Goal: Task Accomplishment & Management: Manage account settings

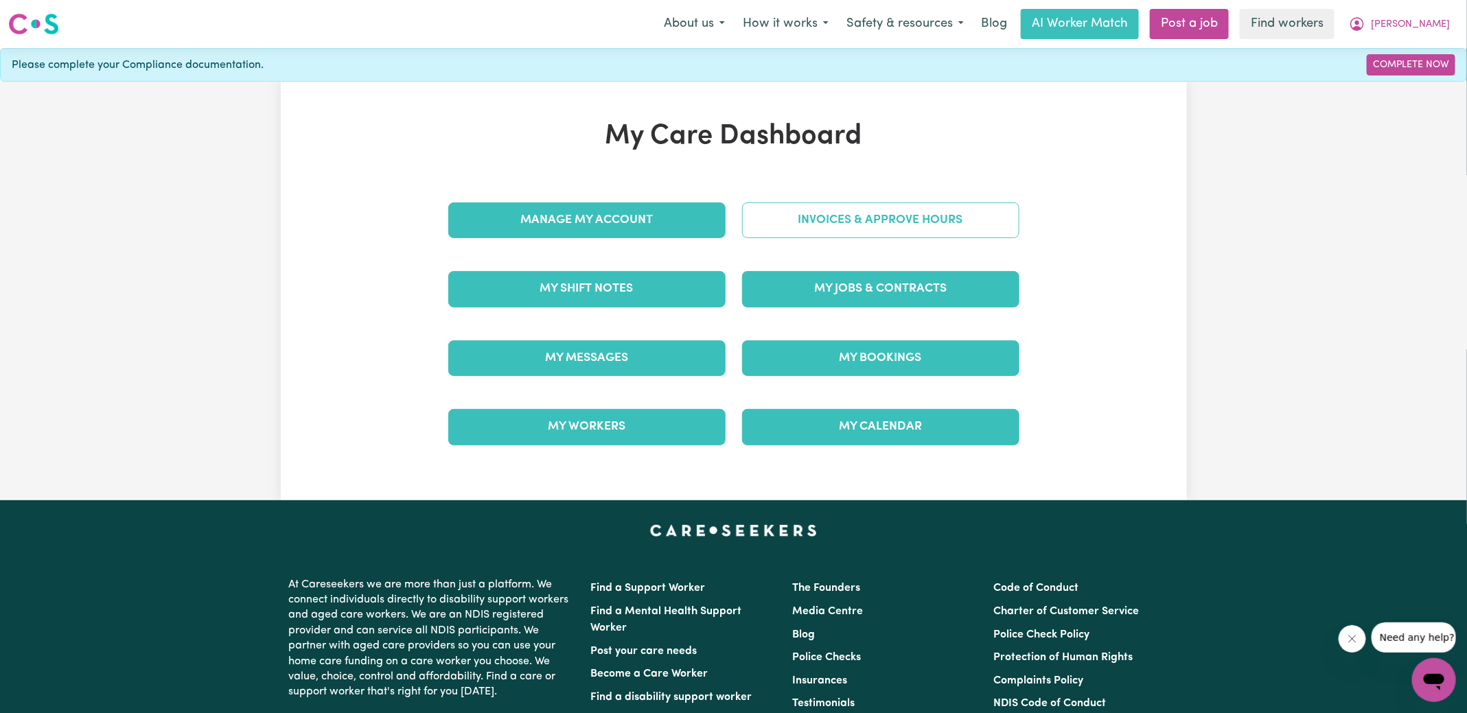
click at [779, 227] on link "Invoices & Approve Hours" at bounding box center [880, 221] width 277 height 36
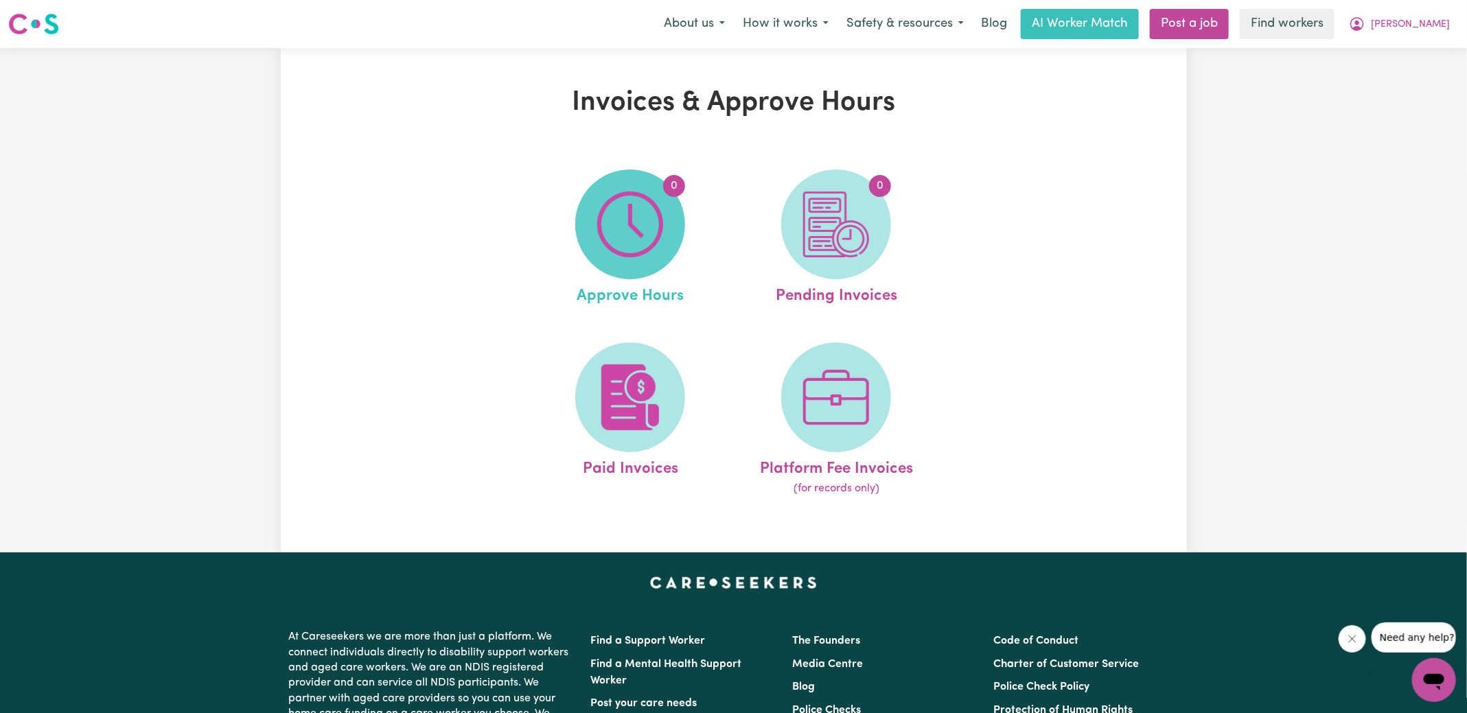
click at [607, 257] on img at bounding box center [630, 225] width 66 height 66
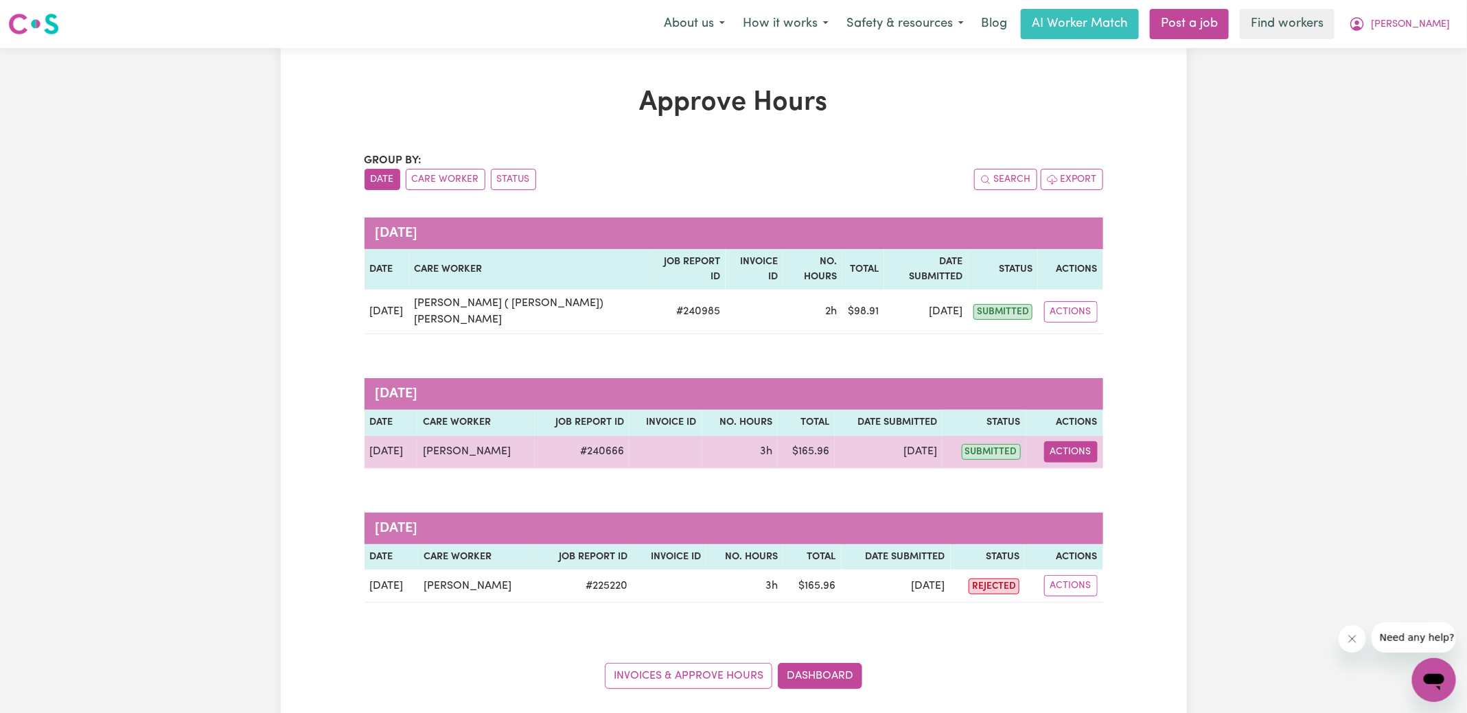
click at [1078, 441] on button "Actions" at bounding box center [1071, 451] width 54 height 21
click at [1094, 470] on link "View Job Report" at bounding box center [1104, 483] width 117 height 27
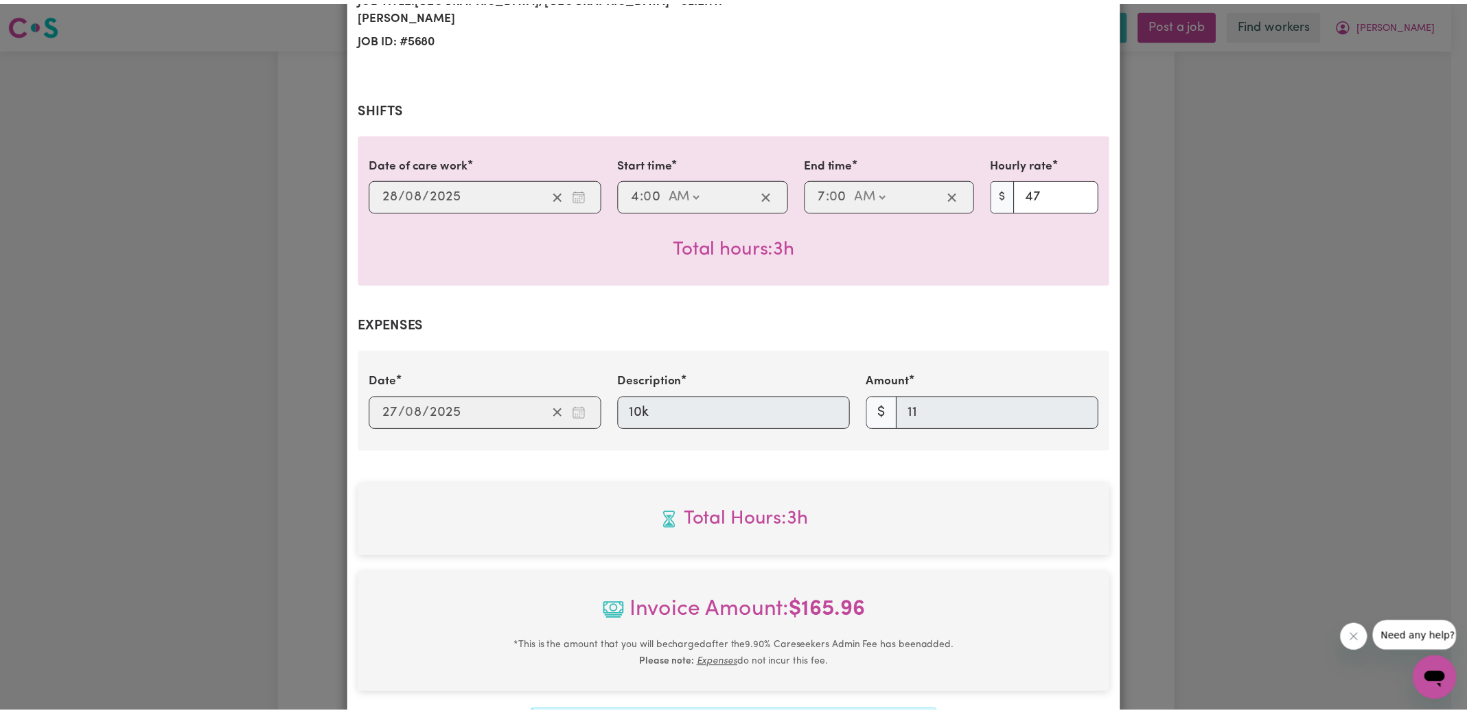
scroll to position [427, 0]
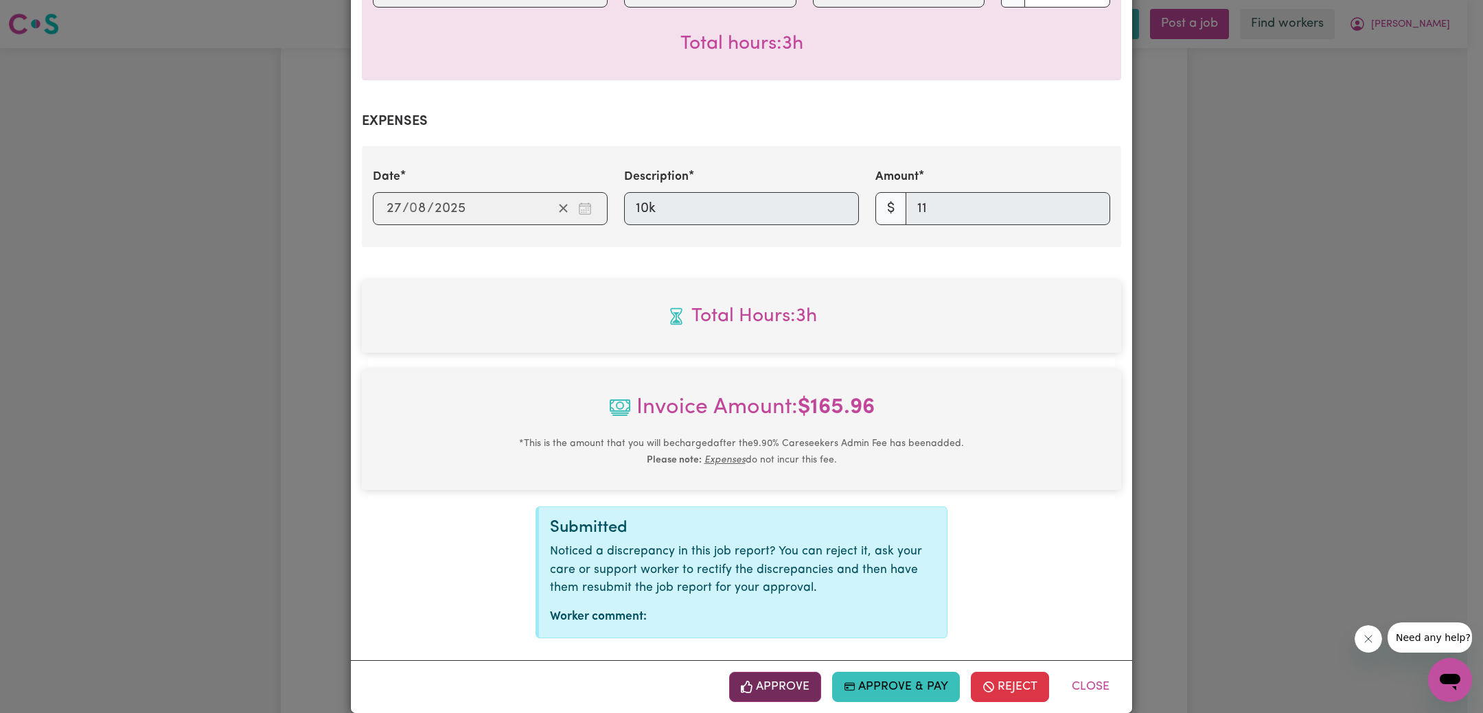
click at [784, 674] on button "Approve" at bounding box center [775, 687] width 92 height 30
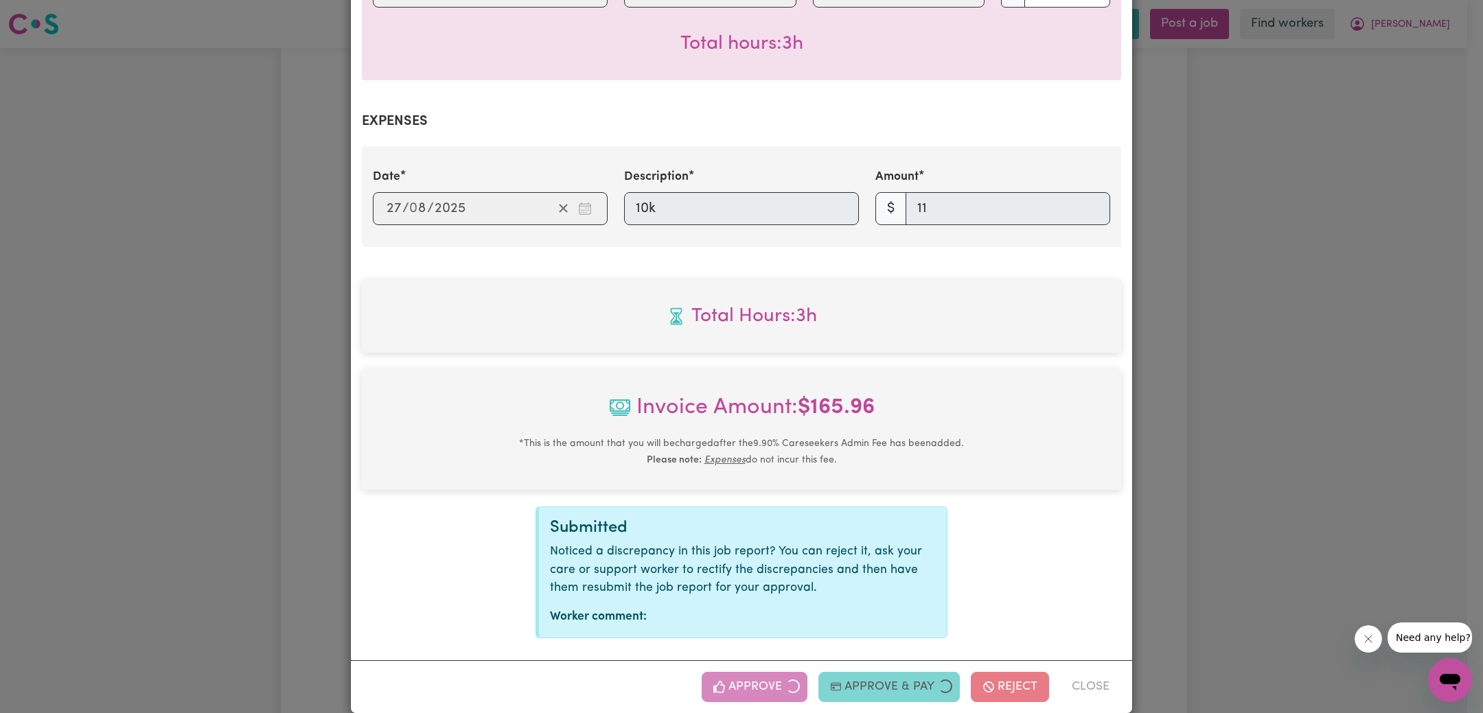
click at [1325, 359] on div "Job Report # 240666 - [PERSON_NAME] Summary Job report # 240666 Client name: [P…" at bounding box center [741, 356] width 1483 height 713
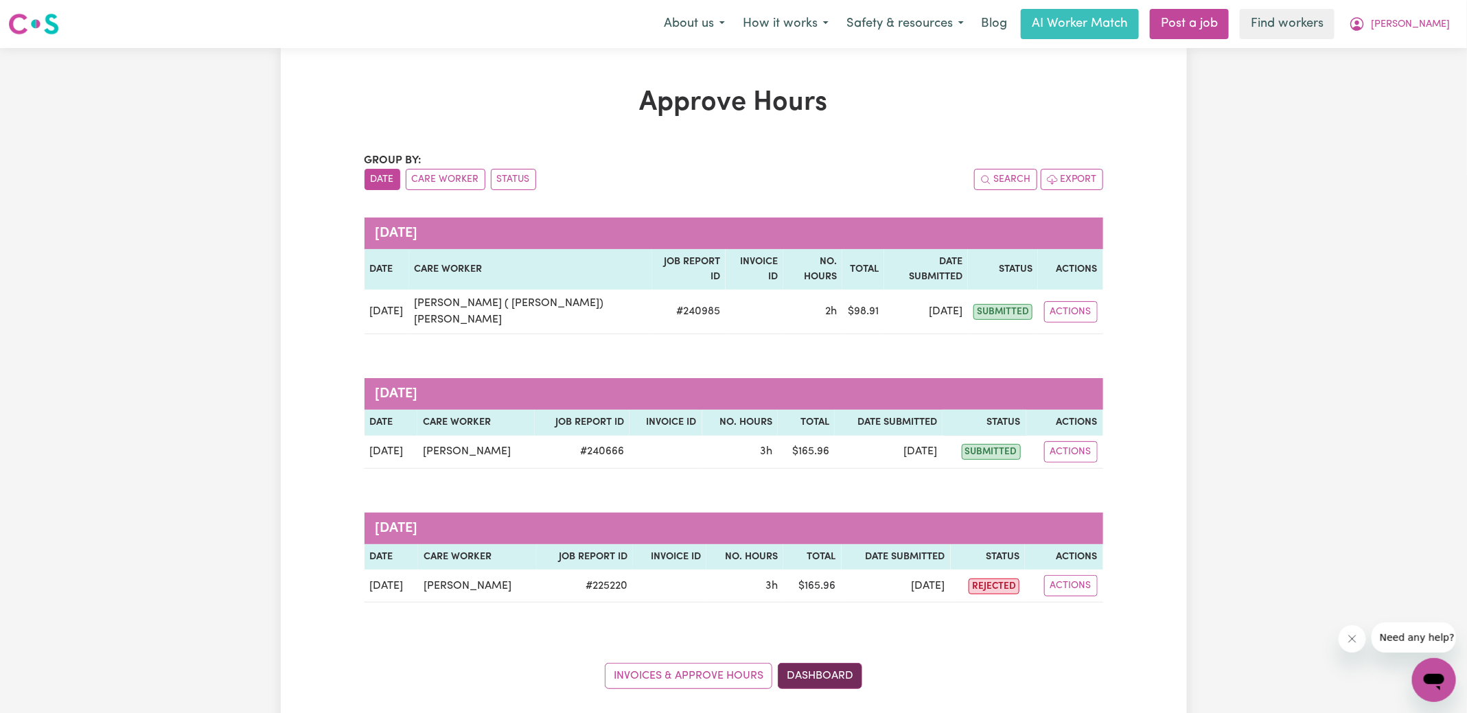
click at [831, 663] on link "Dashboard" at bounding box center [820, 676] width 84 height 26
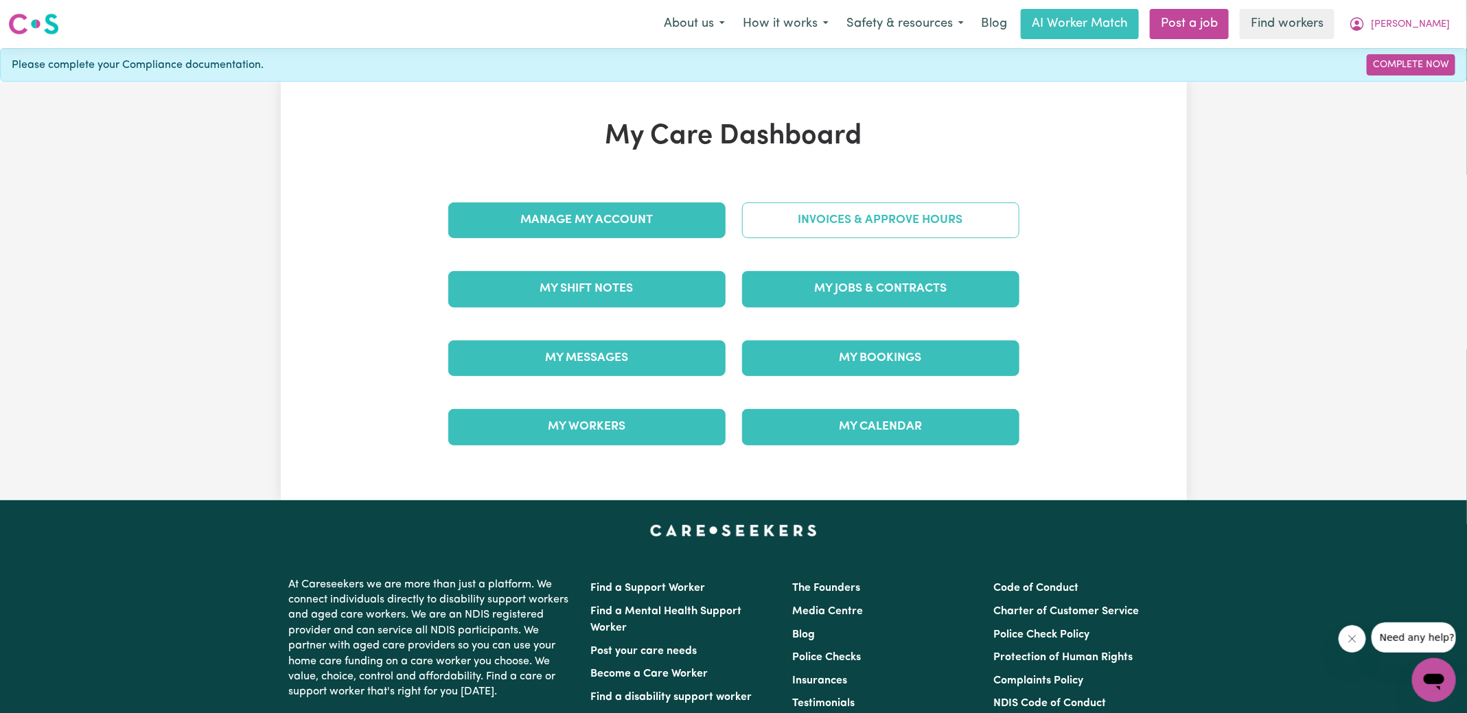
click at [816, 235] on link "Invoices & Approve Hours" at bounding box center [880, 221] width 277 height 36
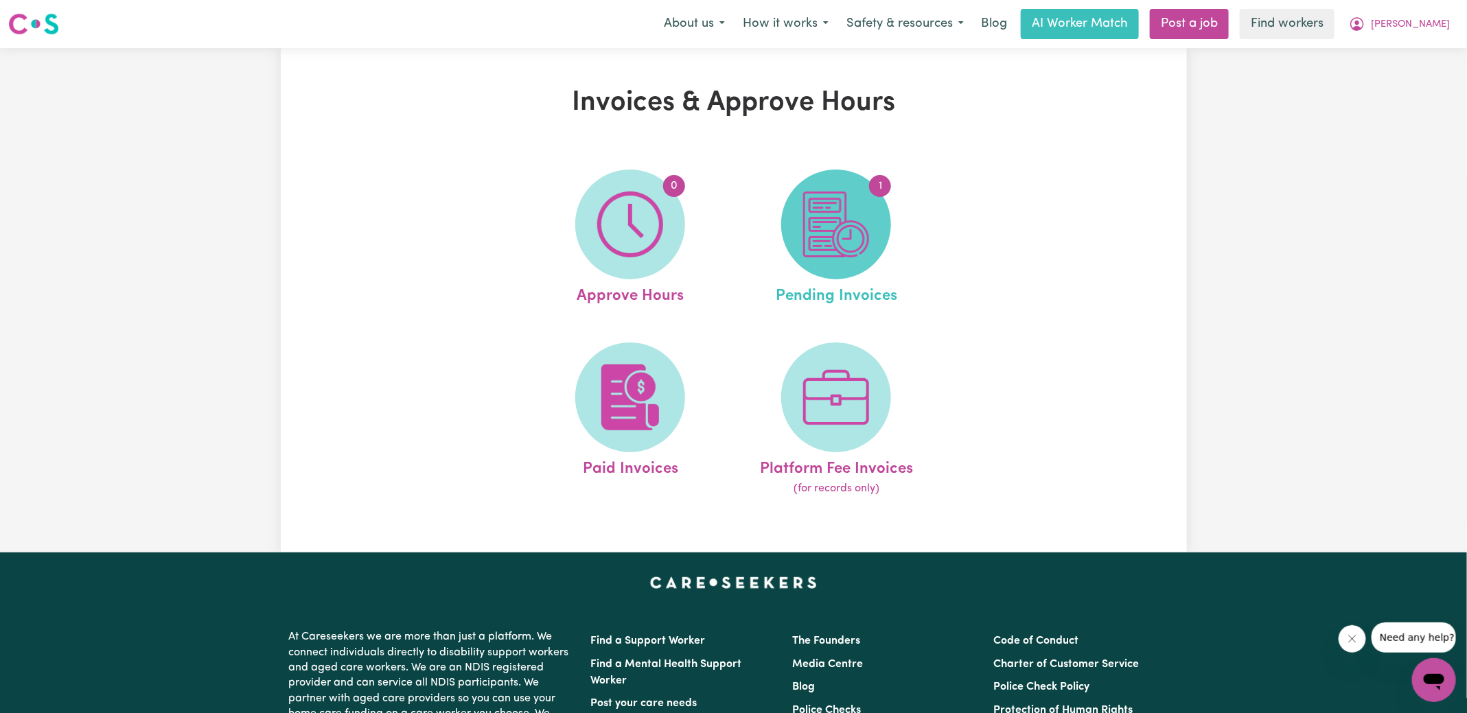
click at [862, 244] on img at bounding box center [836, 225] width 66 height 66
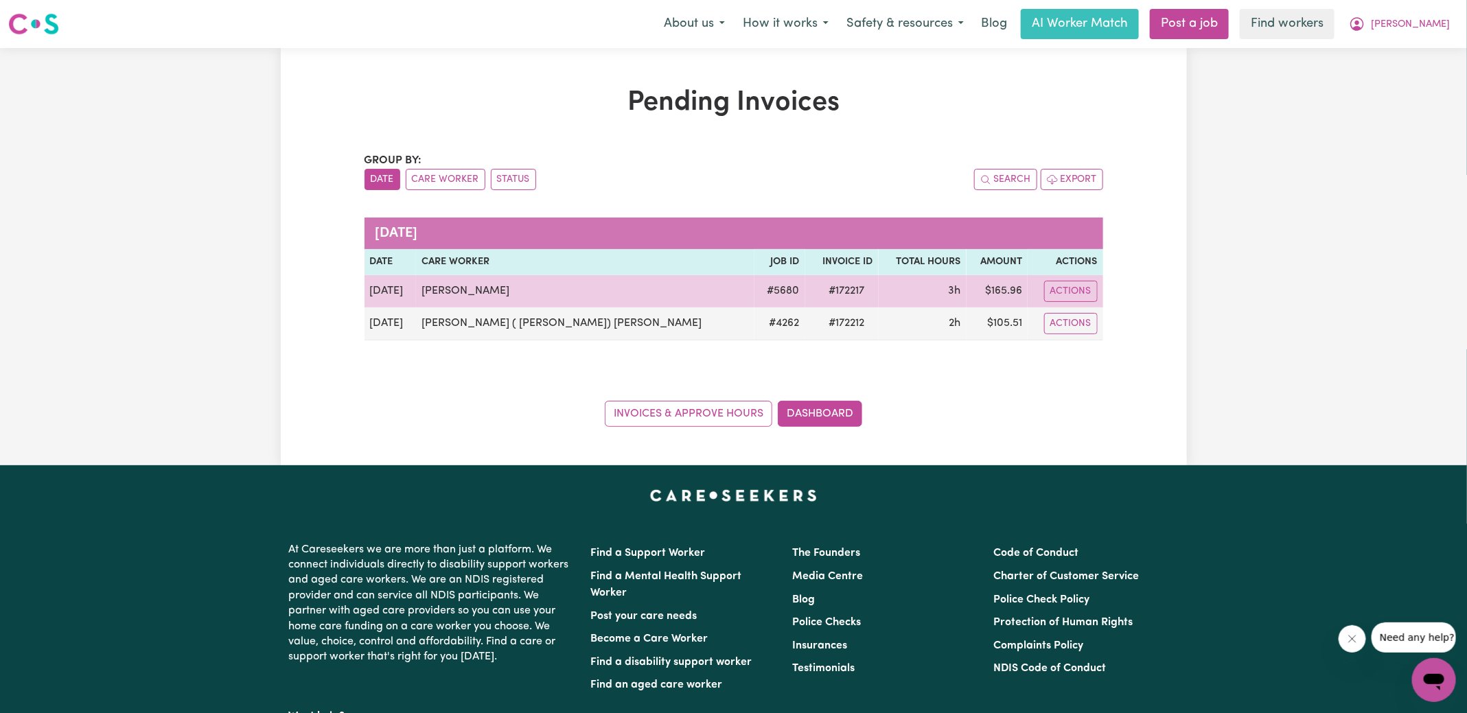
click at [821, 290] on span "# 172217" at bounding box center [847, 291] width 52 height 16
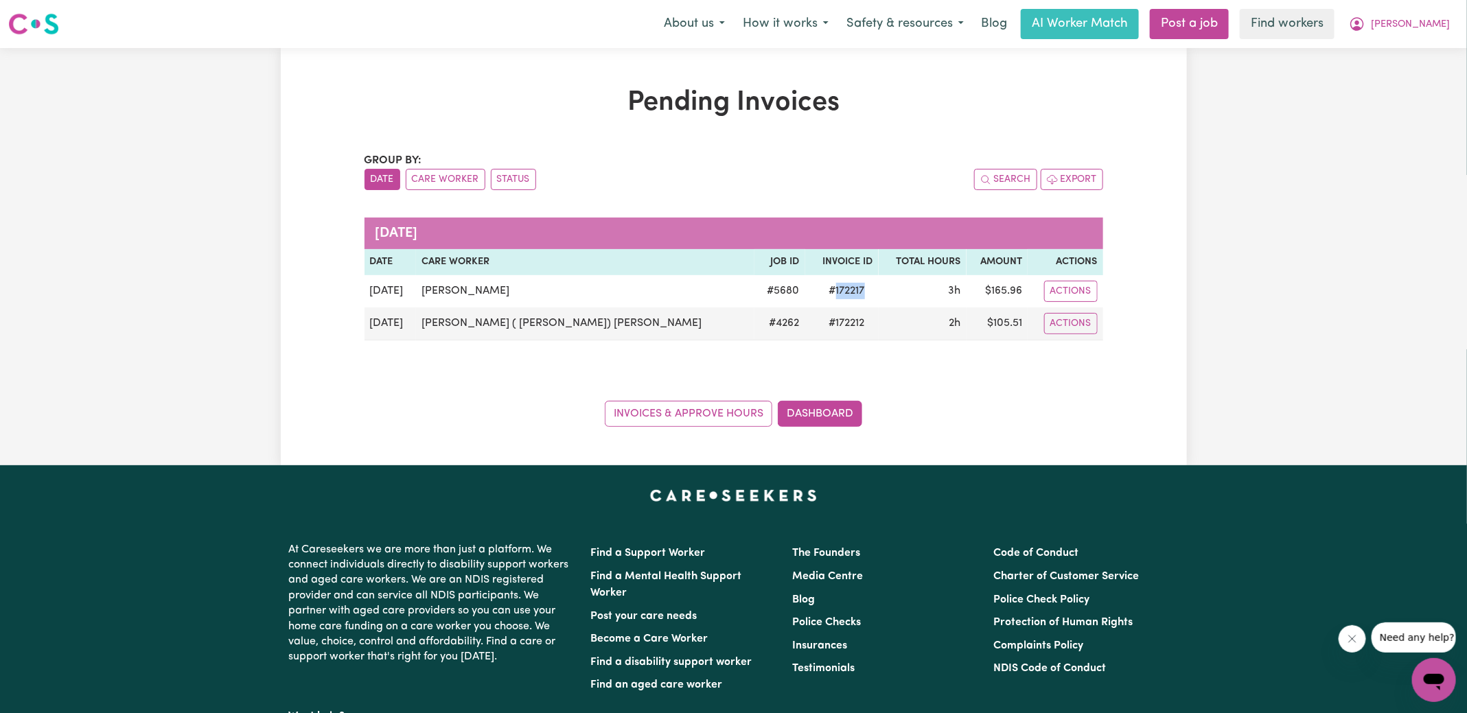
copy span "172217"
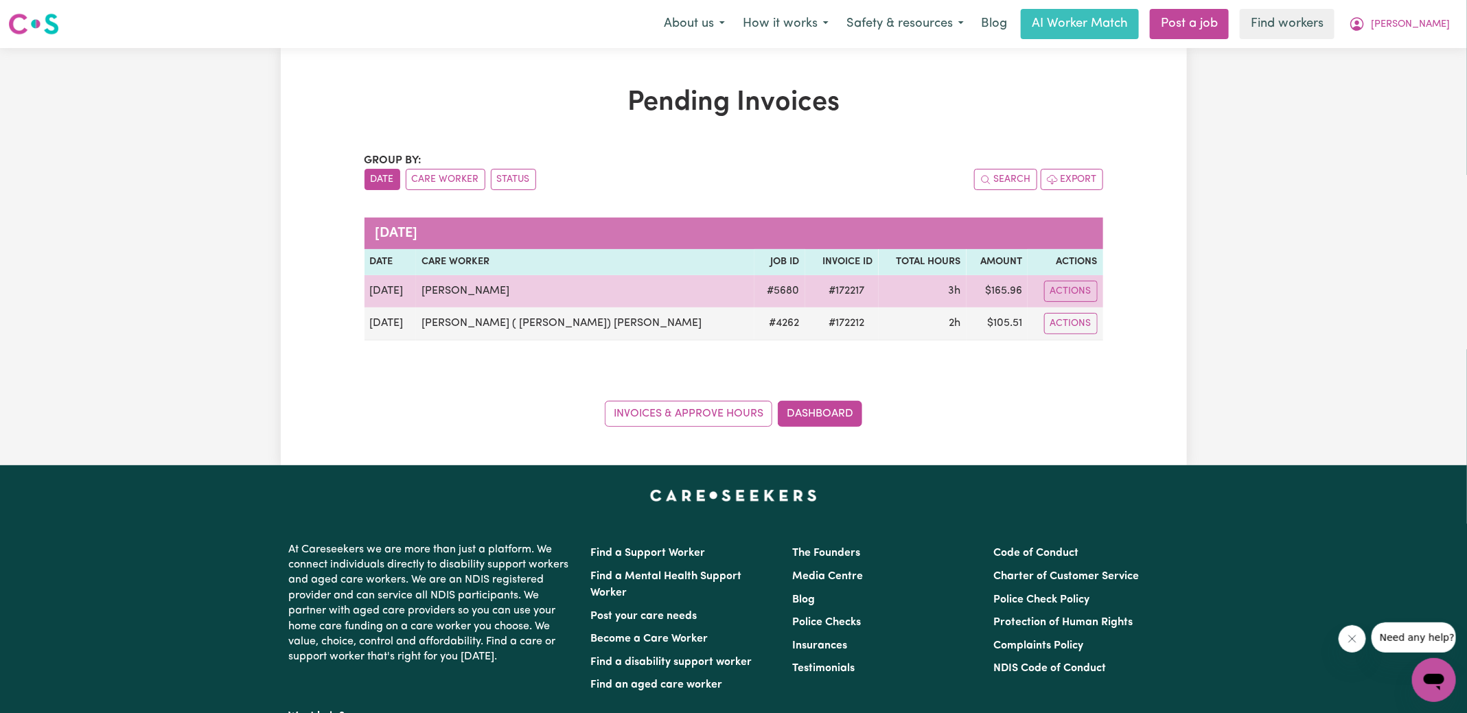
click at [982, 295] on td "$ 165.96" at bounding box center [998, 291] width 62 height 32
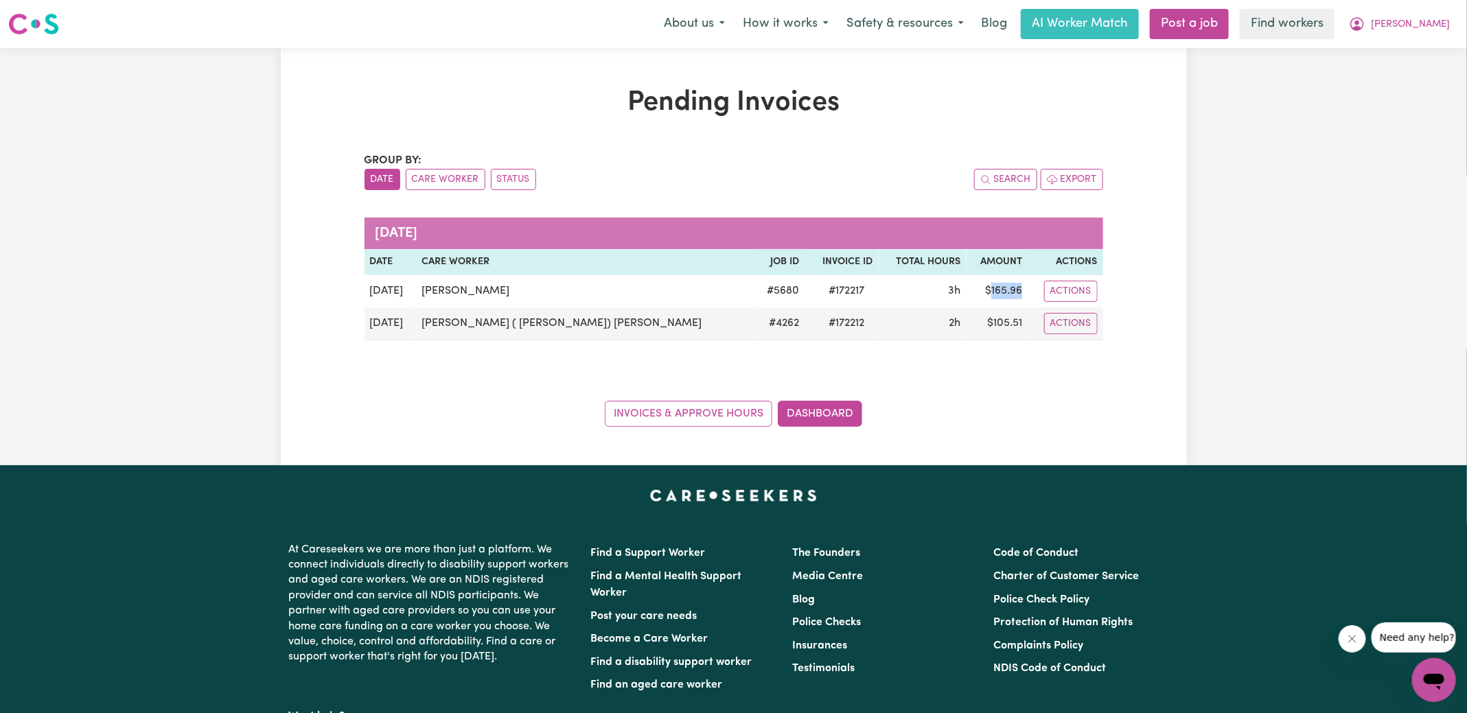
copy td "165.96"
click at [1411, 24] on span "[PERSON_NAME]" at bounding box center [1410, 24] width 79 height 15
click at [1379, 84] on link "Logout" at bounding box center [1404, 79] width 108 height 26
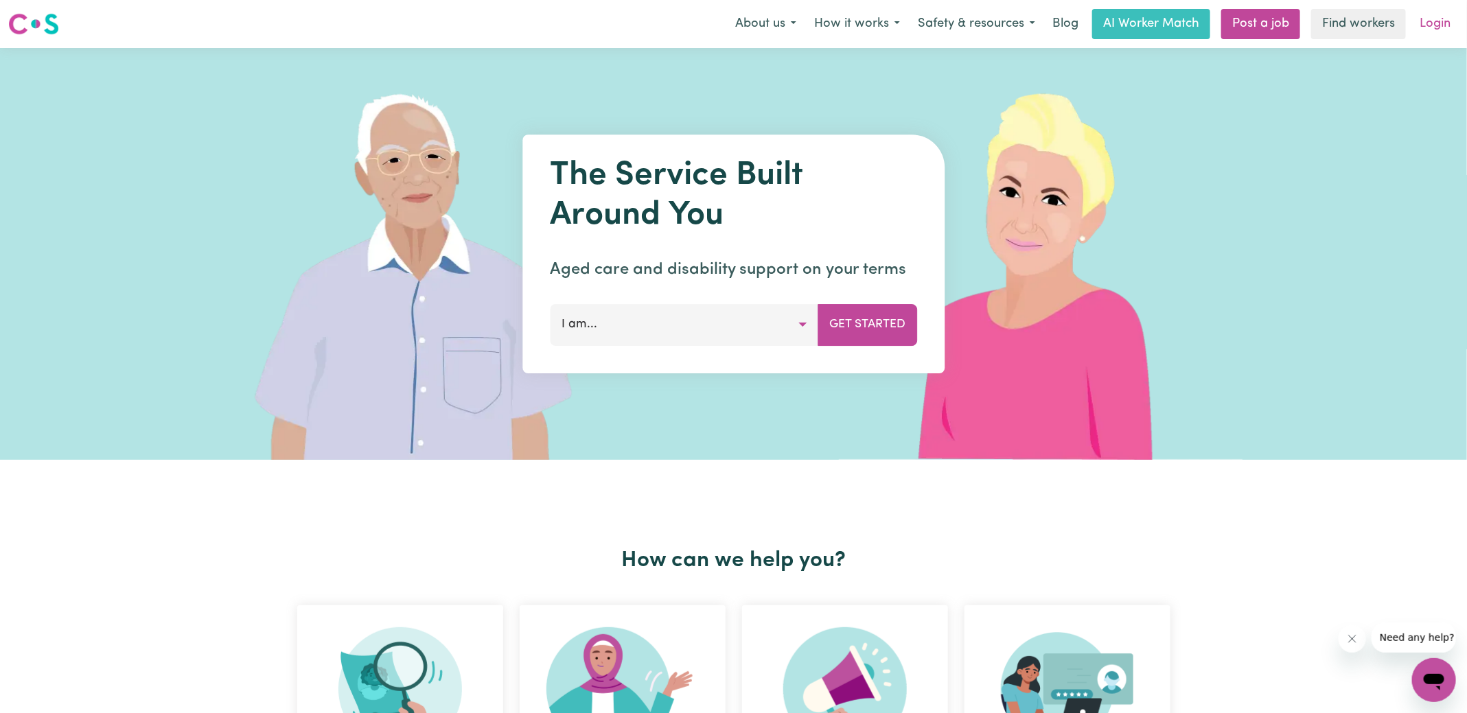
click at [1445, 27] on link "Login" at bounding box center [1435, 24] width 47 height 30
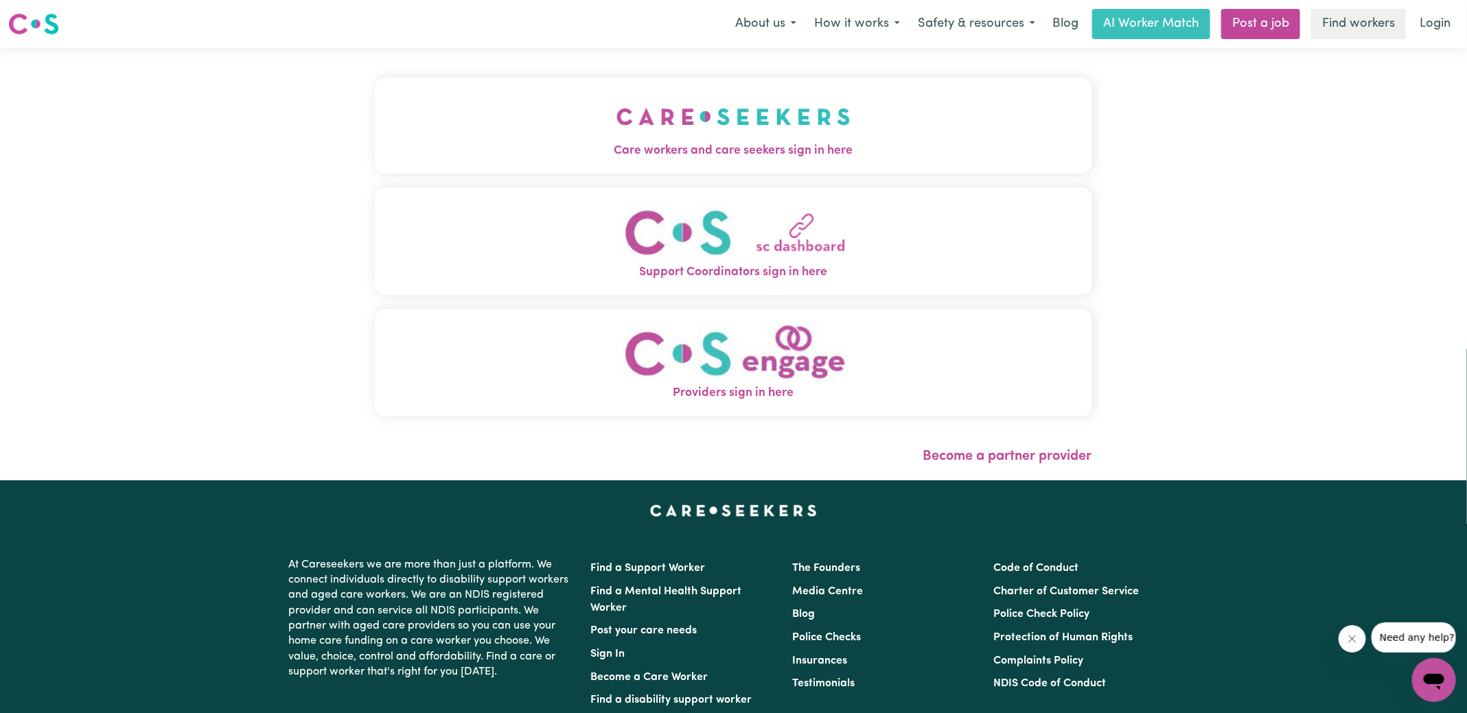
click at [726, 129] on img "Care workers and care seekers sign in here" at bounding box center [734, 116] width 234 height 51
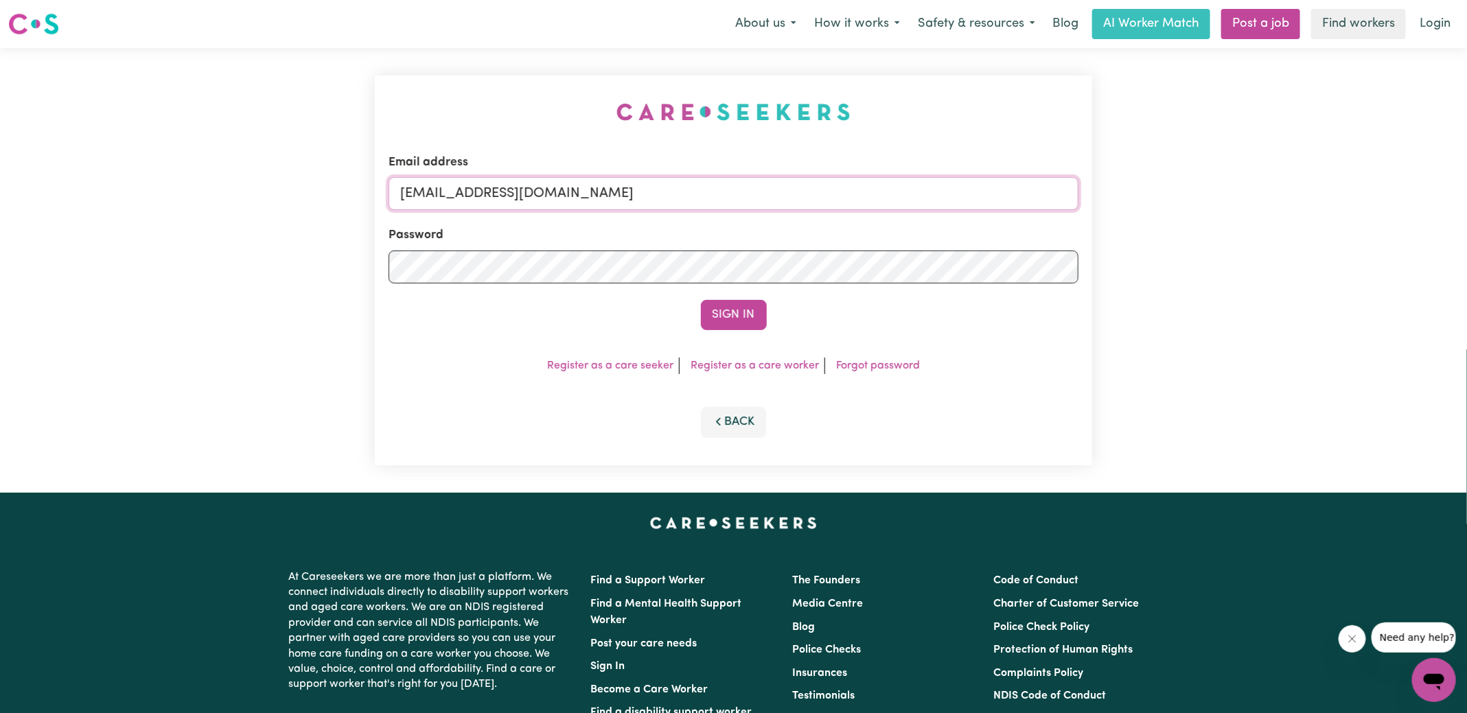
drag, startPoint x: 468, startPoint y: 192, endPoint x: 1391, endPoint y: 279, distance: 926.8
click at [1391, 279] on div "Email address [EMAIL_ADDRESS][DOMAIN_NAME] Password Sign In Register as a care …" at bounding box center [733, 270] width 1467 height 445
type input "[EMAIL_ADDRESS][DOMAIN_NAME]"
click at [701, 300] on button "Sign In" at bounding box center [734, 315] width 66 height 30
